Goal: Task Accomplishment & Management: Manage account settings

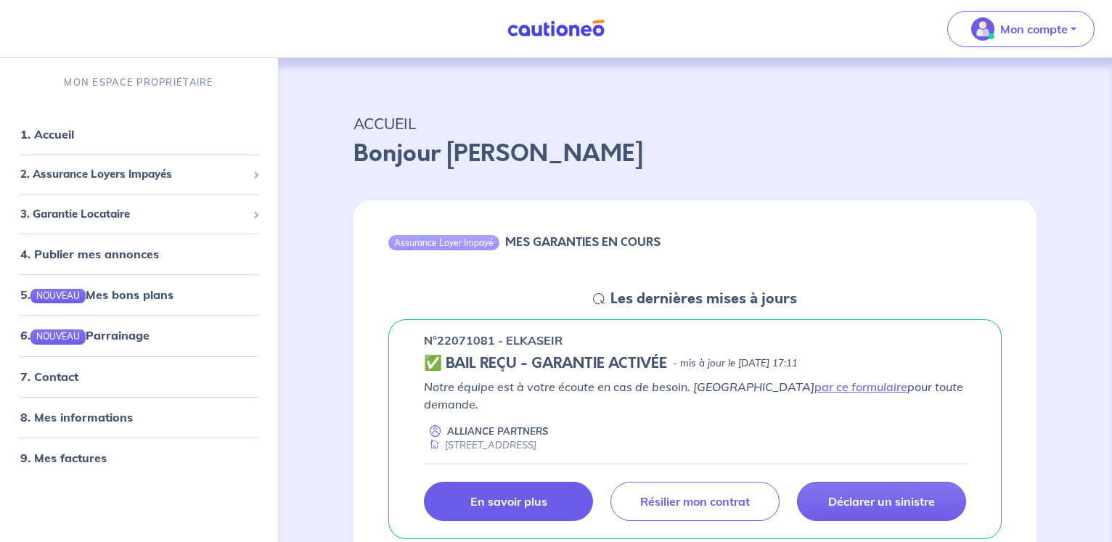
click at [490, 494] on p "En savoir plus" at bounding box center [508, 501] width 77 height 15
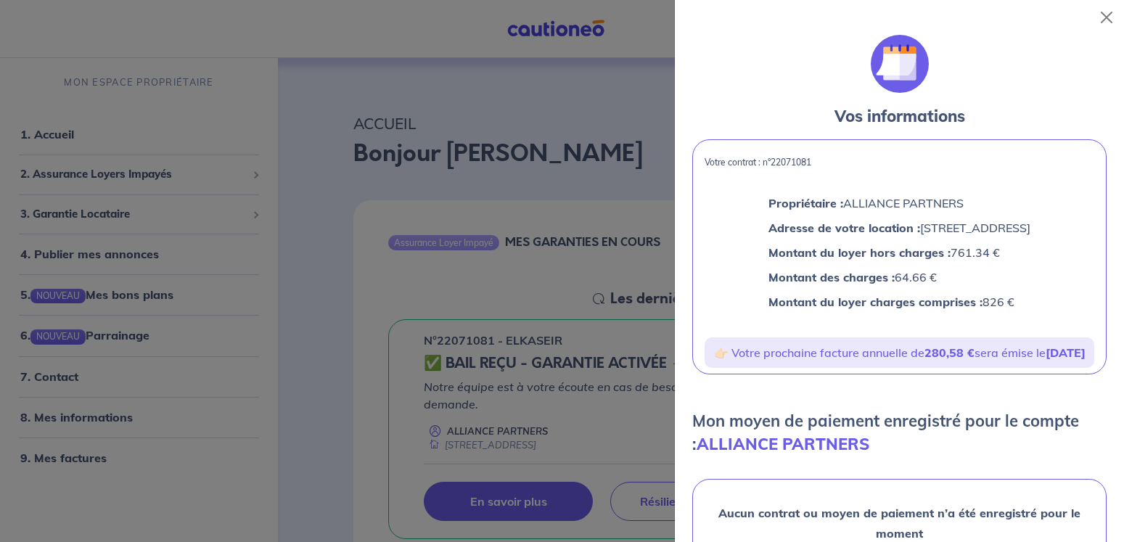
click at [372, 115] on div at bounding box center [562, 271] width 1124 height 542
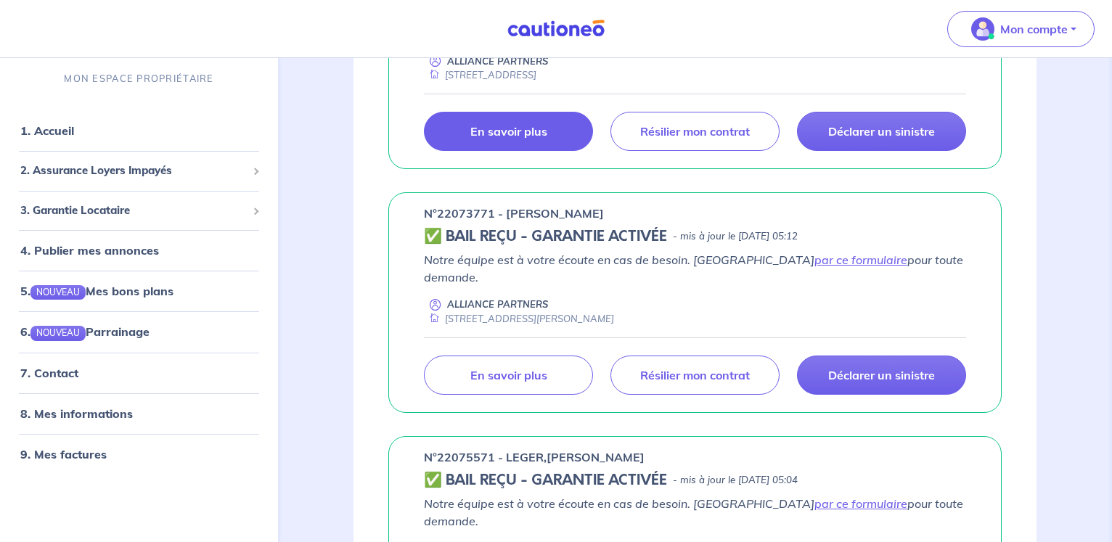
scroll to position [444, 0]
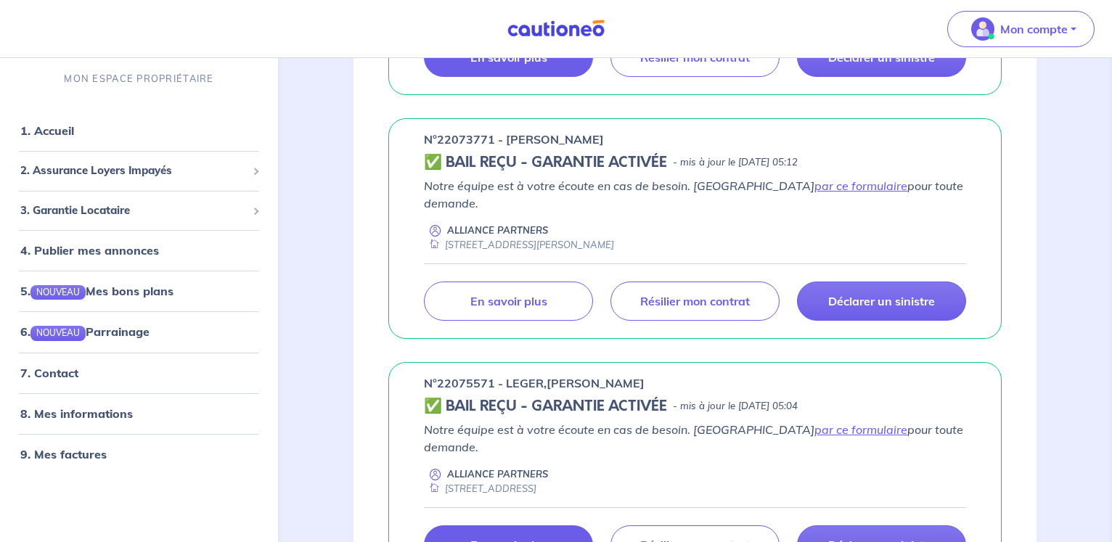
click at [499, 538] on p "En savoir plus" at bounding box center [508, 545] width 77 height 15
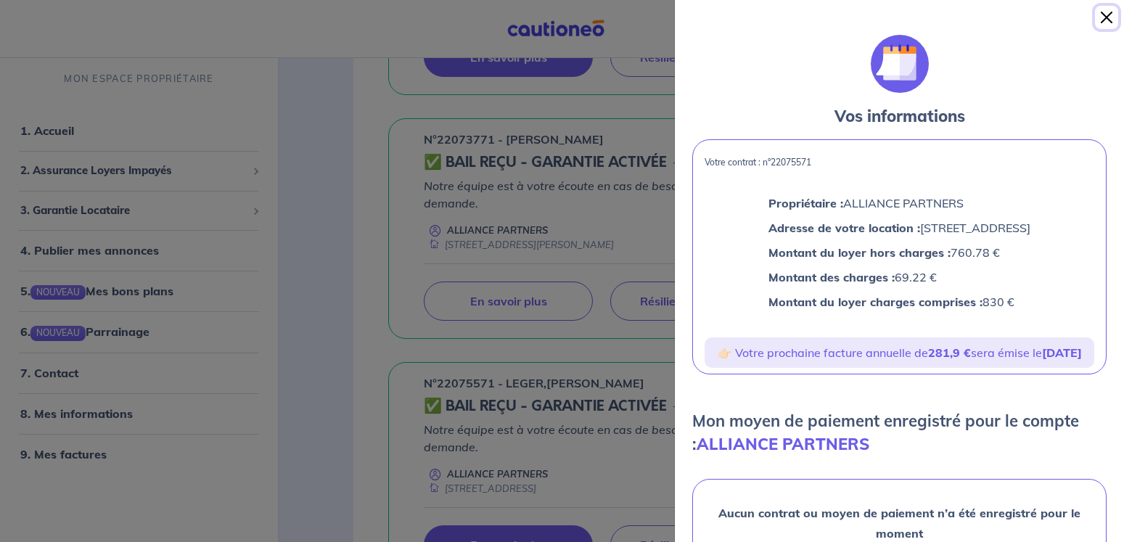
click at [1107, 15] on button "Close" at bounding box center [1106, 17] width 23 height 23
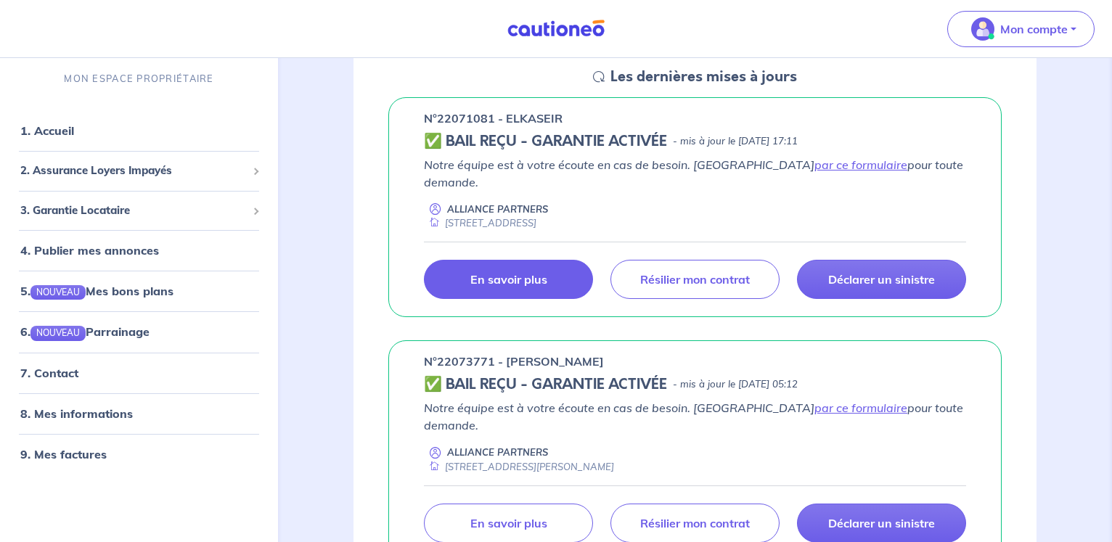
scroll to position [148, 0]
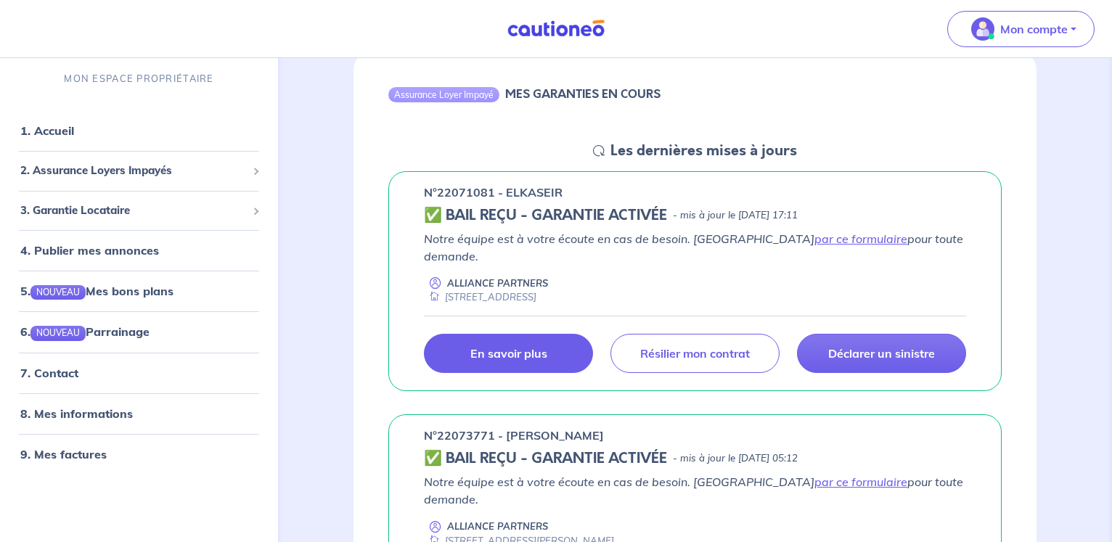
click at [509, 346] on p "En savoir plus" at bounding box center [508, 353] width 77 height 15
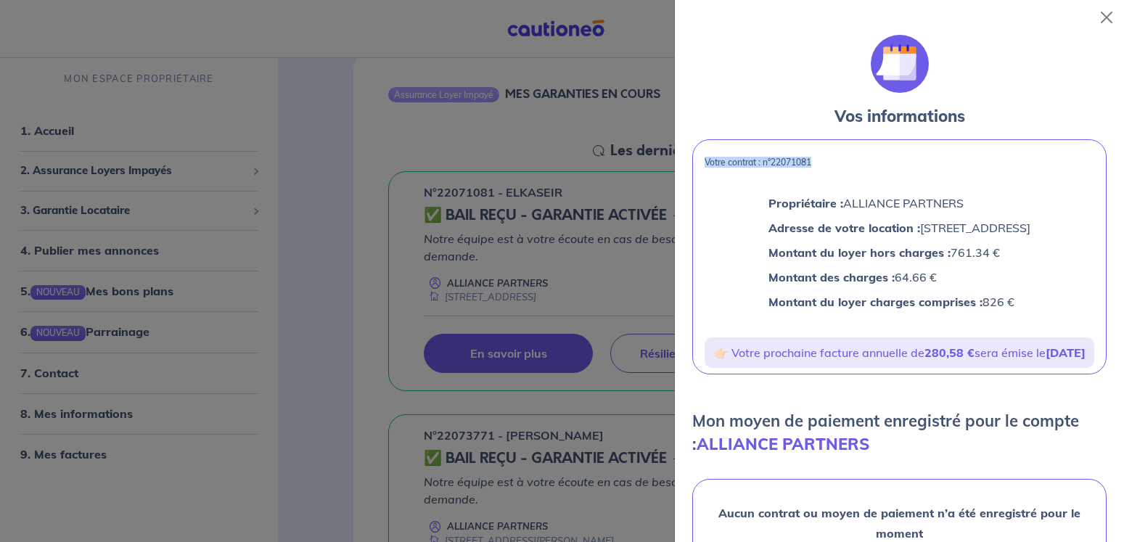
drag, startPoint x: 815, startPoint y: 158, endPoint x: 707, endPoint y: 161, distance: 108.2
click at [707, 161] on p "Votre contrat : n°22071081" at bounding box center [900, 162] width 390 height 10
drag, startPoint x: 785, startPoint y: 204, endPoint x: 926, endPoint y: 207, distance: 140.8
click at [926, 207] on p "Propriétaire : ALLIANCE PARTNERS" at bounding box center [900, 203] width 262 height 19
click at [640, 169] on div at bounding box center [562, 271] width 1124 height 542
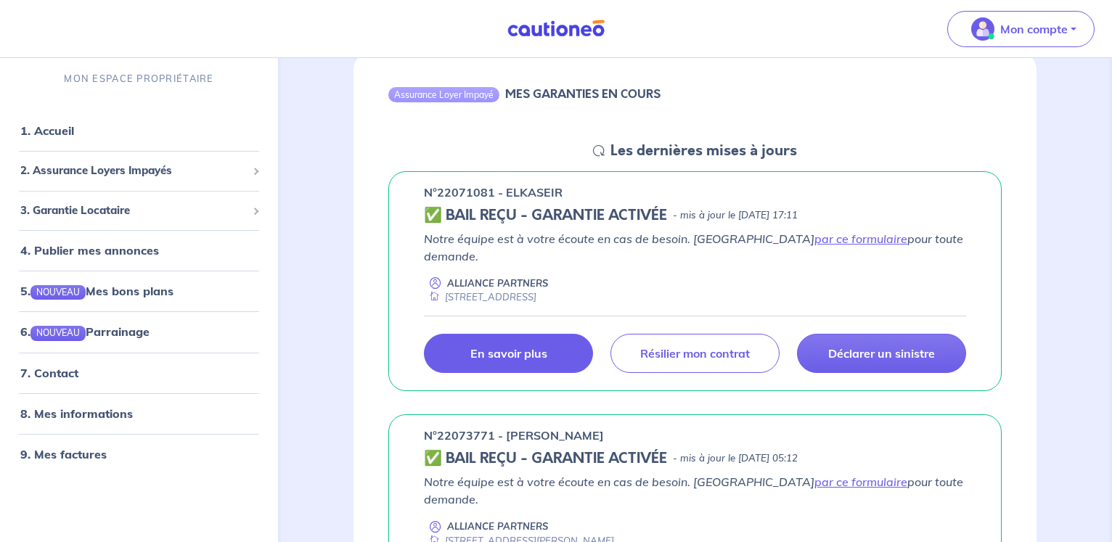
click at [467, 334] on link "En savoir plus" at bounding box center [508, 353] width 169 height 39
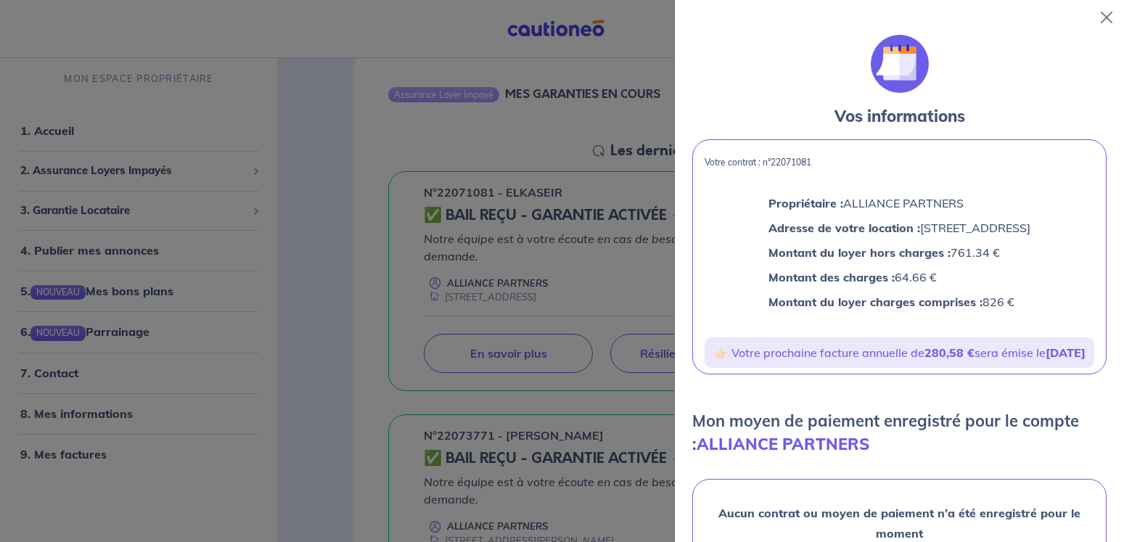
click at [555, 142] on div at bounding box center [562, 271] width 1124 height 542
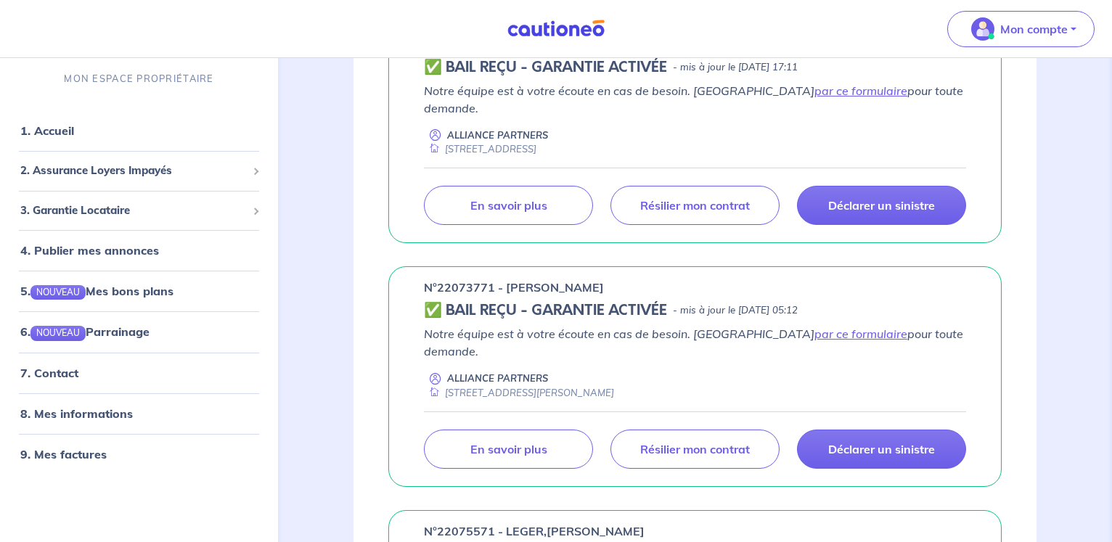
scroll to position [444, 0]
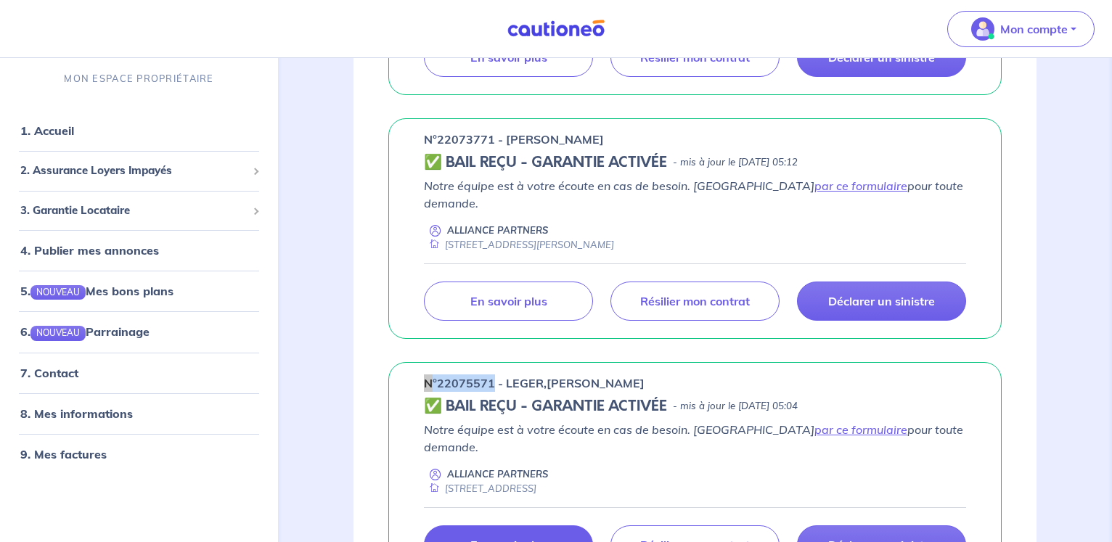
drag, startPoint x: 491, startPoint y: 348, endPoint x: 419, endPoint y: 349, distance: 71.9
click at [419, 362] on div "n°22075571 - LEGER,[PERSON_NAME] ✅ BAIL REÇU - GARANTIE ACTIVÉE - mis à jour le…" at bounding box center [694, 472] width 613 height 221
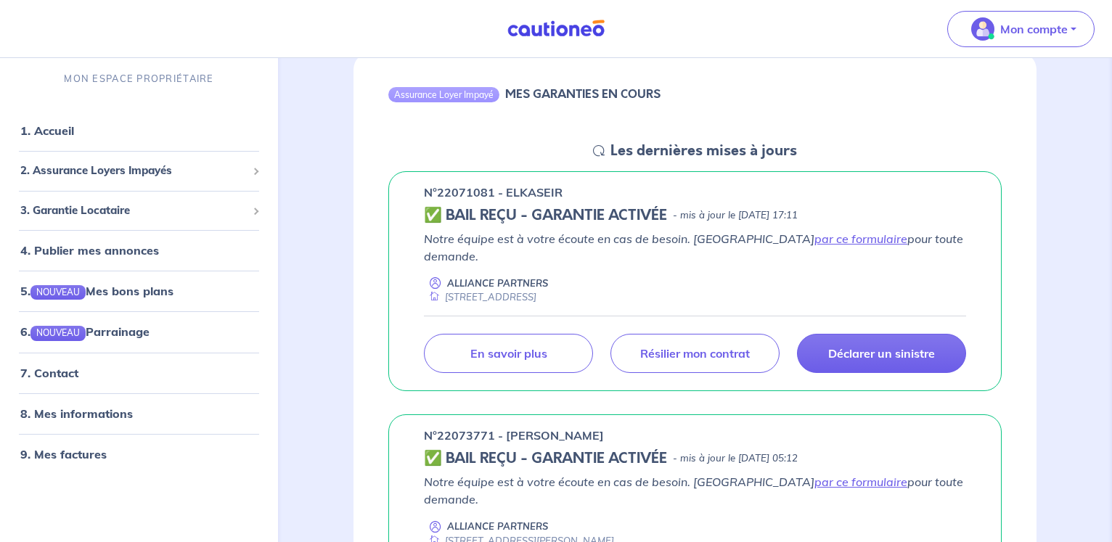
scroll to position [0, 0]
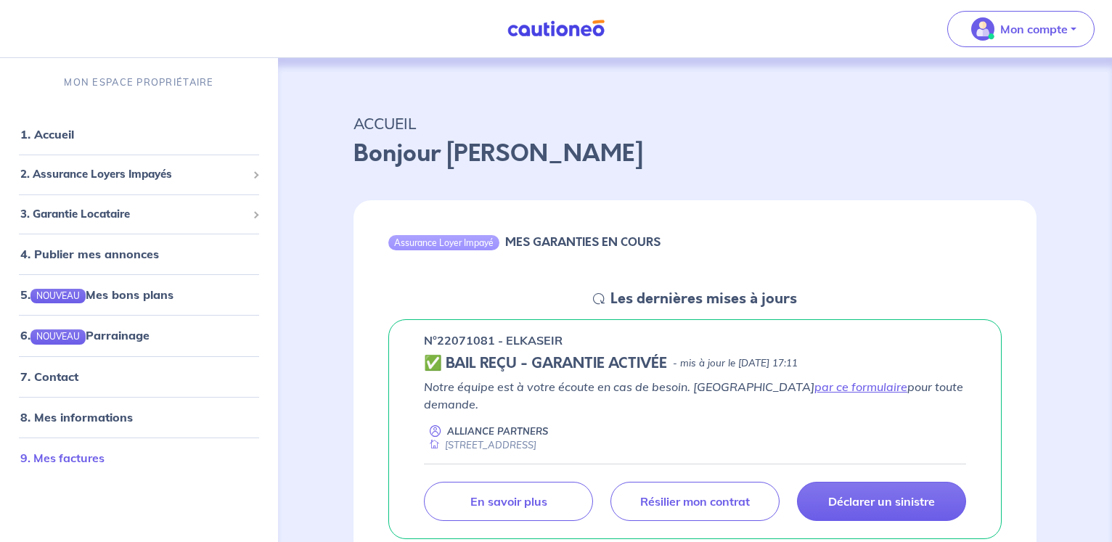
click at [89, 454] on link "9. Mes factures" at bounding box center [62, 458] width 84 height 15
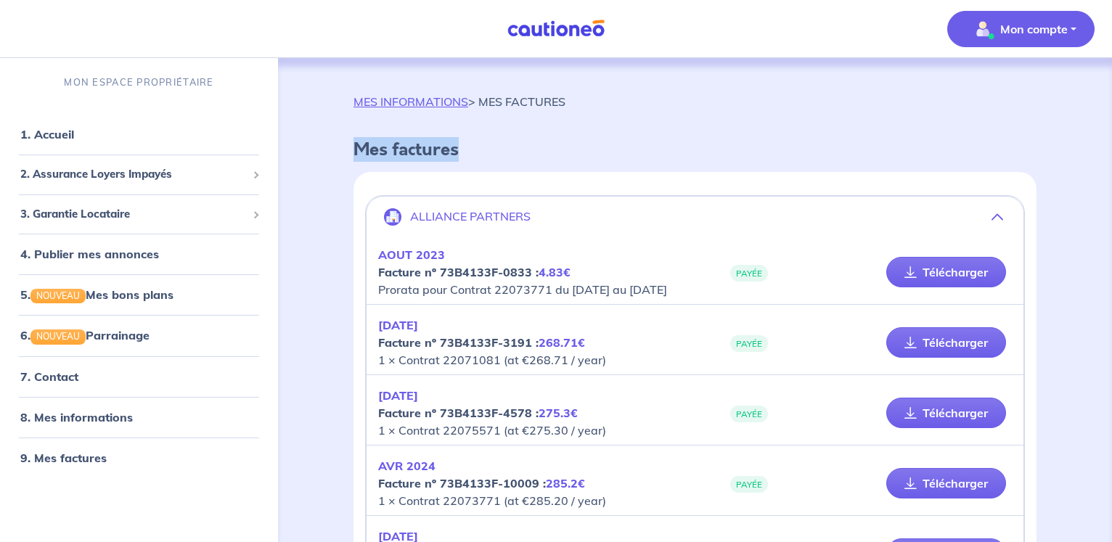
drag, startPoint x: 470, startPoint y: 151, endPoint x: 340, endPoint y: 148, distance: 129.9
click at [340, 148] on div "MES INFORMATIONS > MES FACTURES Mes factures ALLIANCE PARTNERS [DATE] Facture n…" at bounding box center [695, 540] width 753 height 894
click at [356, 149] on h4 "Mes factures" at bounding box center [694, 149] width 683 height 21
drag, startPoint x: 353, startPoint y: 146, endPoint x: 478, endPoint y: 147, distance: 124.8
click at [478, 147] on h4 "Mes factures" at bounding box center [694, 149] width 683 height 21
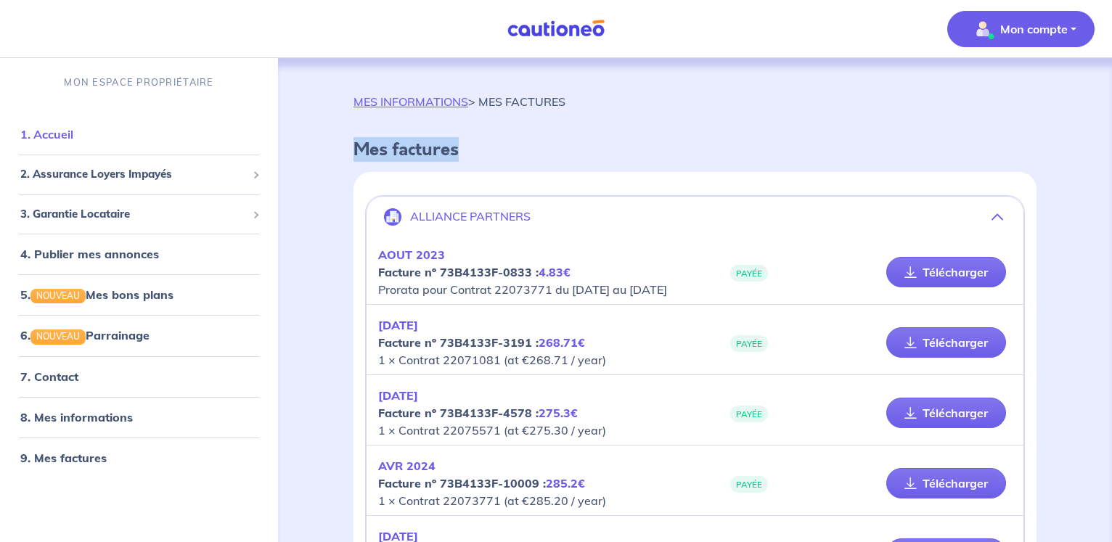
click at [65, 134] on link "1. Accueil" at bounding box center [46, 134] width 53 height 15
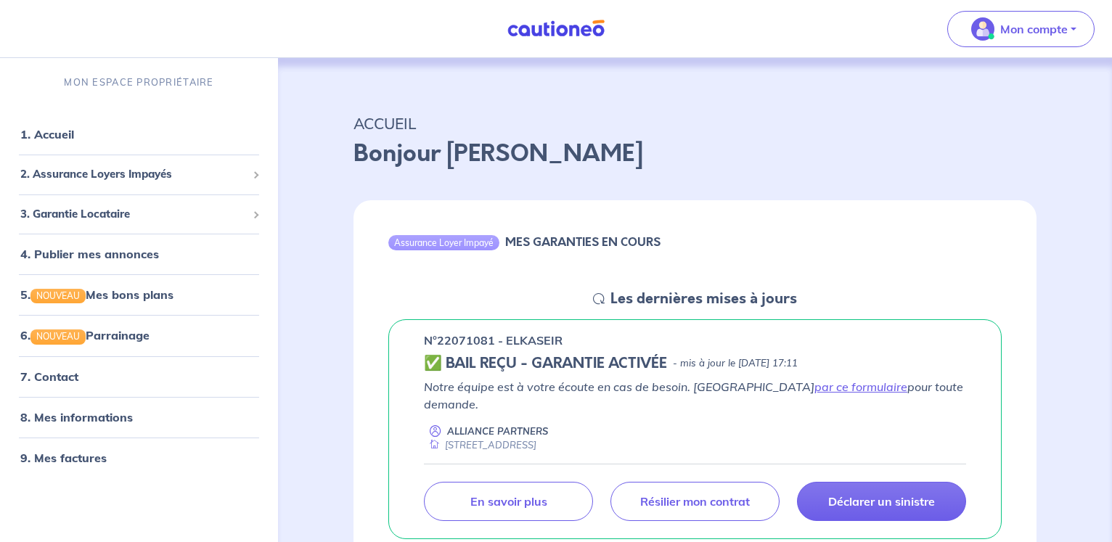
scroll to position [74, 0]
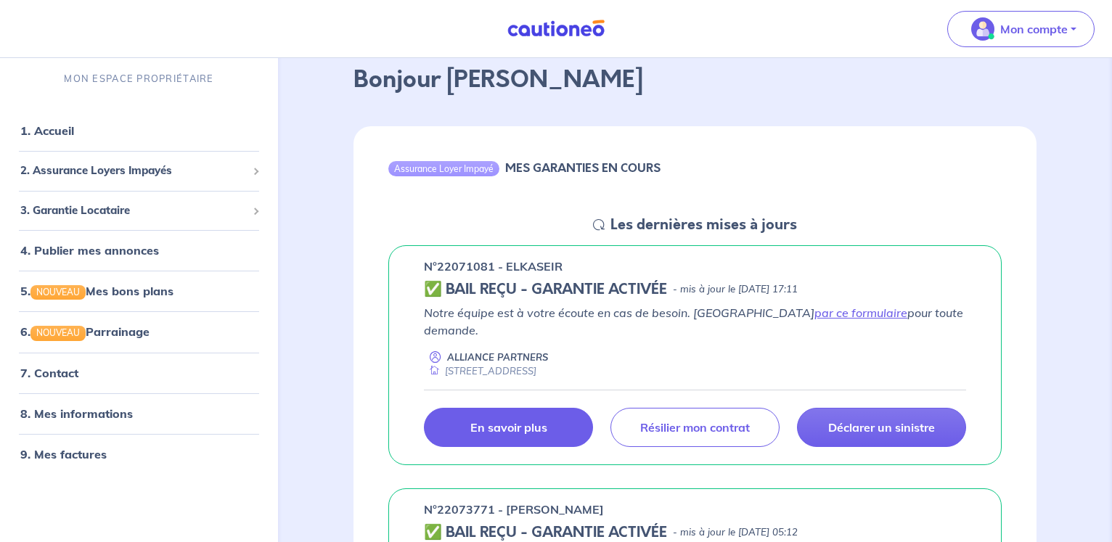
click at [483, 420] on p "En savoir plus" at bounding box center [508, 427] width 77 height 15
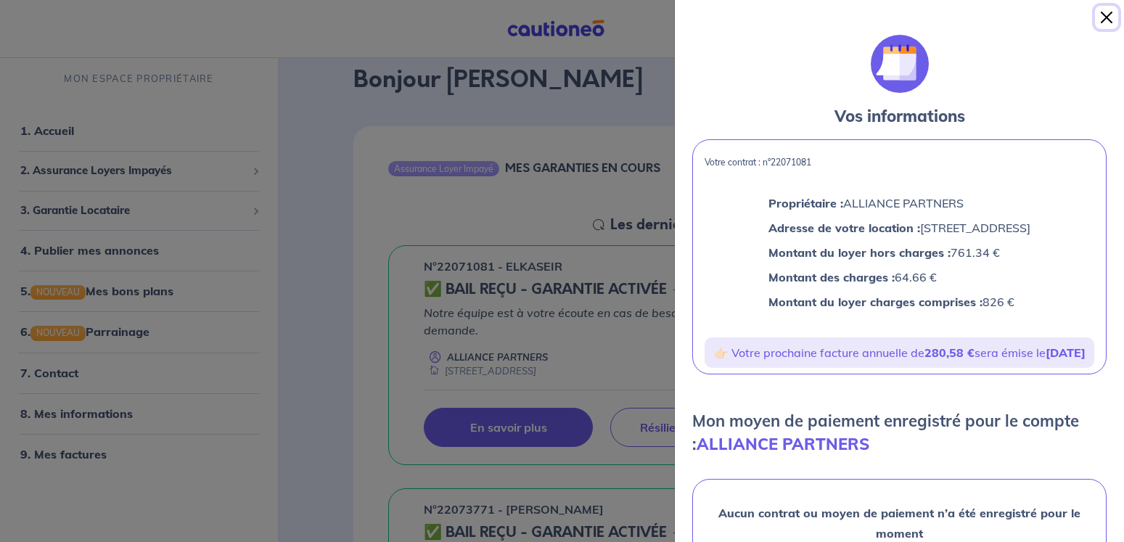
click at [1110, 18] on button "Close" at bounding box center [1106, 17] width 23 height 23
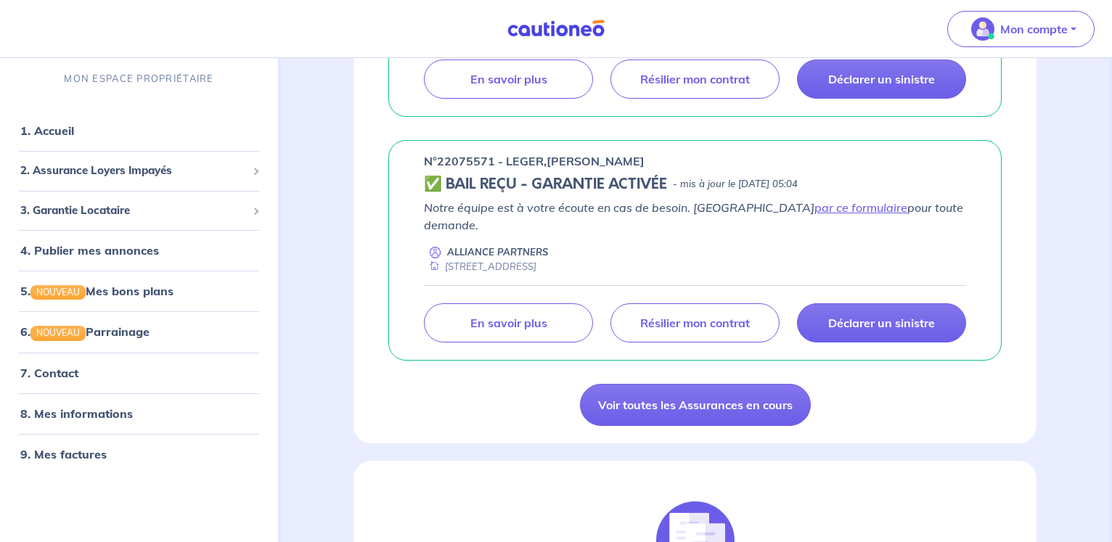
scroll to position [444, 0]
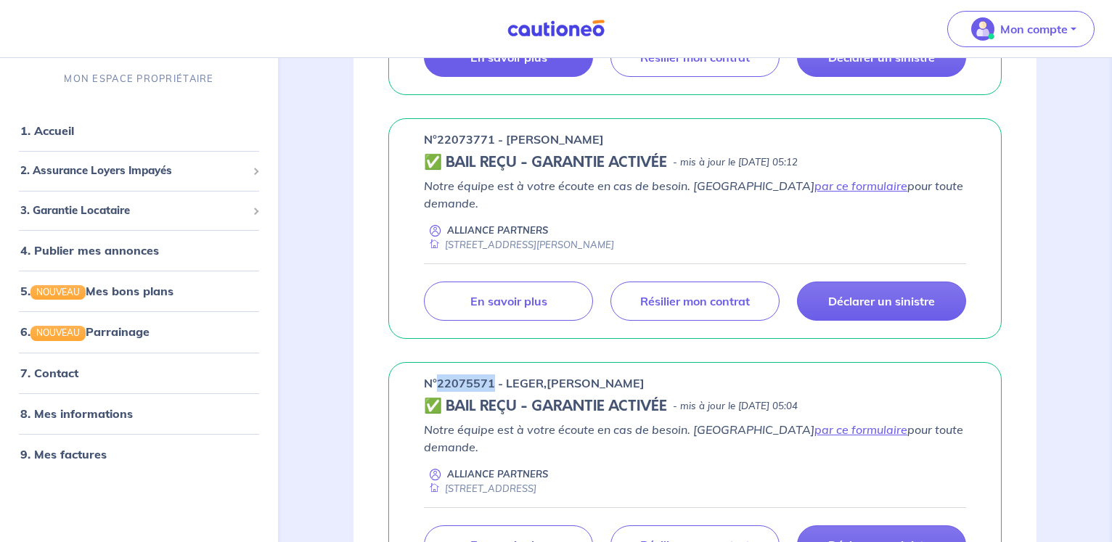
drag, startPoint x: 438, startPoint y: 348, endPoint x: 492, endPoint y: 346, distance: 54.5
click at [492, 375] on p "n°22075571 - LEGER,[PERSON_NAME]" at bounding box center [534, 383] width 221 height 17
click at [438, 375] on p "n°22075571 - LEGER,[PERSON_NAME]" at bounding box center [534, 383] width 221 height 17
drag, startPoint x: 438, startPoint y: 348, endPoint x: 491, endPoint y: 344, distance: 52.4
click at [491, 375] on p "n°22075571 - LEGER,[PERSON_NAME]" at bounding box center [534, 383] width 221 height 17
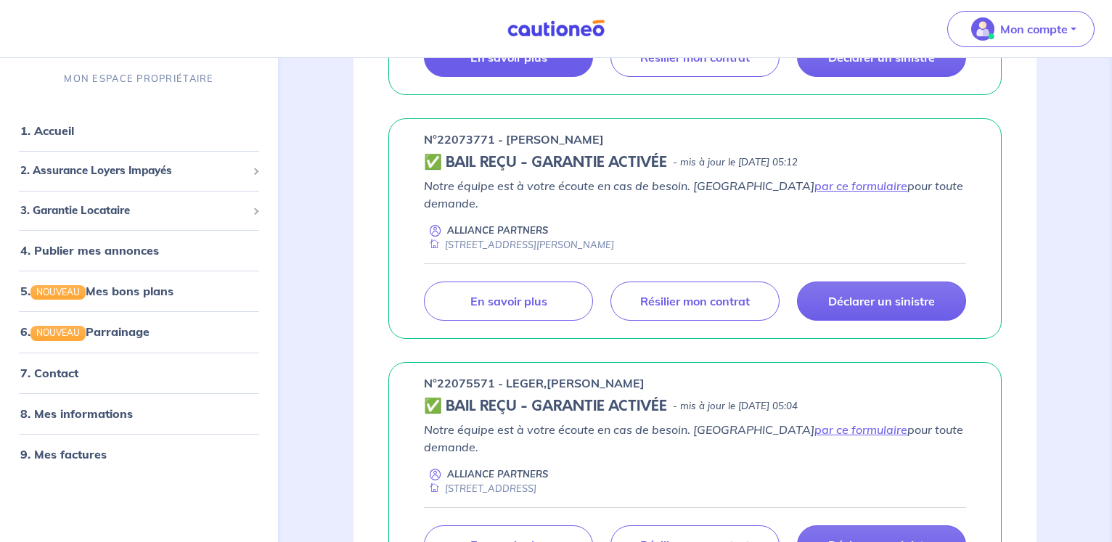
click at [436, 375] on p "n°22075571 - LEGER,[PERSON_NAME]" at bounding box center [534, 383] width 221 height 17
drag, startPoint x: 436, startPoint y: 345, endPoint x: 492, endPoint y: 343, distance: 55.9
click at [492, 375] on p "n°22075571 - LEGER,[PERSON_NAME]" at bounding box center [534, 383] width 221 height 17
click at [437, 375] on p "n°22075571 - LEGER,[PERSON_NAME]" at bounding box center [534, 383] width 221 height 17
drag, startPoint x: 438, startPoint y: 346, endPoint x: 492, endPoint y: 348, distance: 54.5
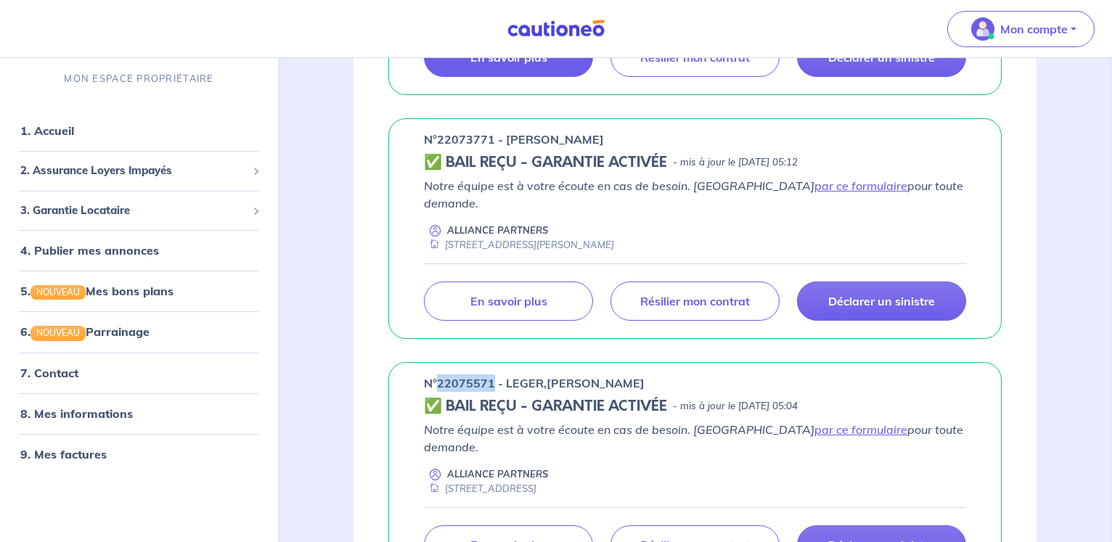
click at [492, 375] on p "n°22075571 - LEGER,[PERSON_NAME]" at bounding box center [534, 383] width 221 height 17
click at [441, 375] on p "n°22075571 - LEGER,[PERSON_NAME]" at bounding box center [534, 383] width 221 height 17
drag, startPoint x: 438, startPoint y: 345, endPoint x: 491, endPoint y: 342, distance: 53.8
click at [491, 375] on p "n°22075571 - LEGER,[PERSON_NAME]" at bounding box center [534, 383] width 221 height 17
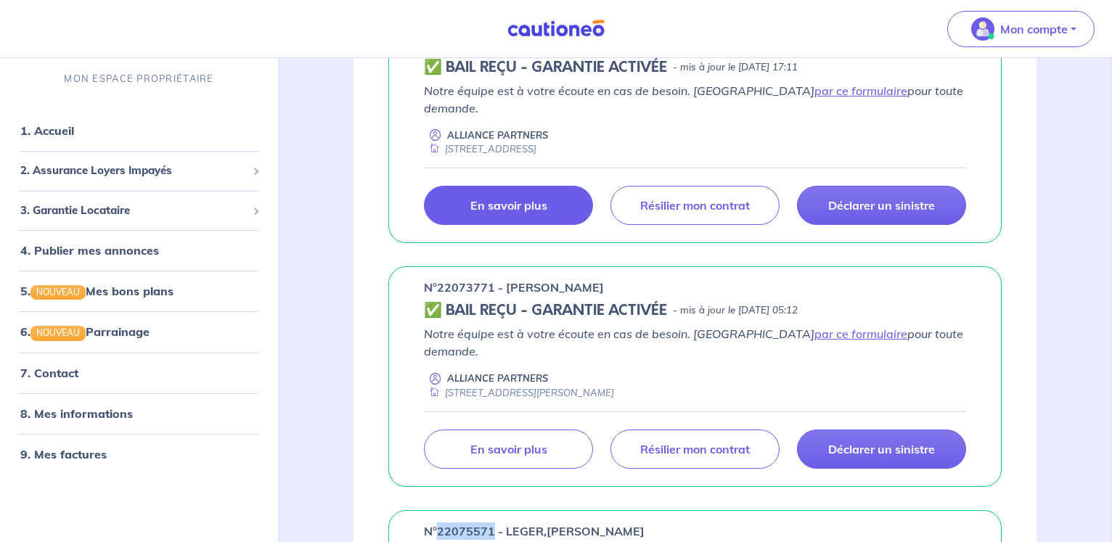
scroll to position [74, 0]
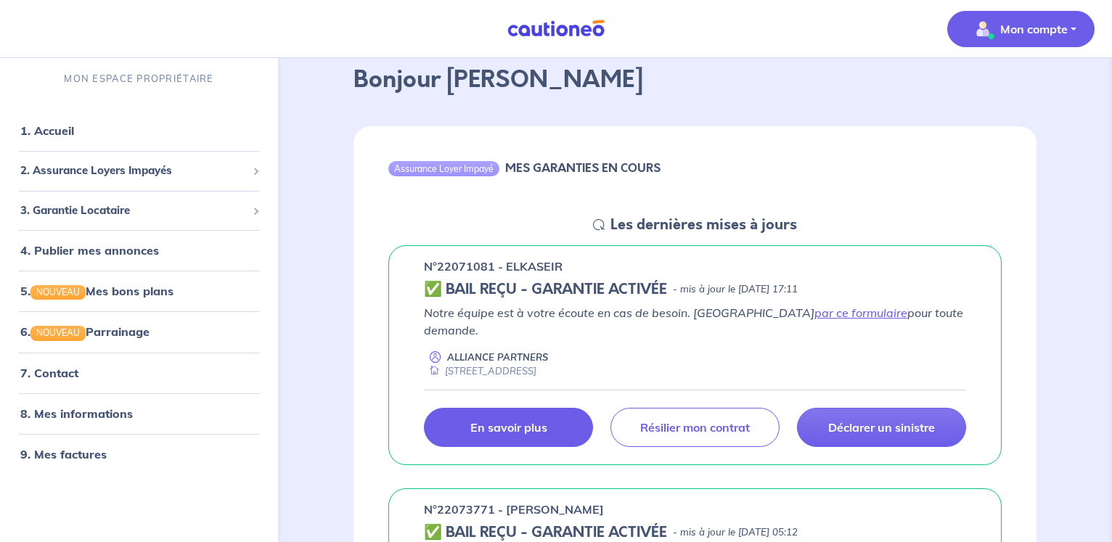
click at [1056, 30] on p "Mon compte" at bounding box center [1033, 28] width 67 height 17
click at [1024, 120] on link "Me déconnecter" at bounding box center [1006, 124] width 117 height 23
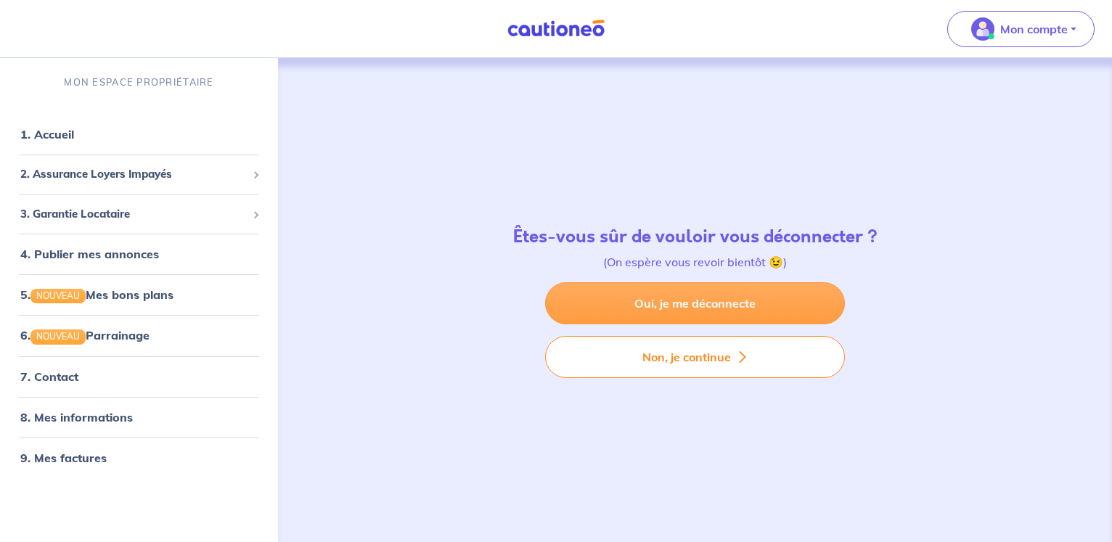
click at [631, 308] on link "Oui, je me déconnecte" at bounding box center [695, 303] width 300 height 42
